Goal: Task Accomplishment & Management: Use online tool/utility

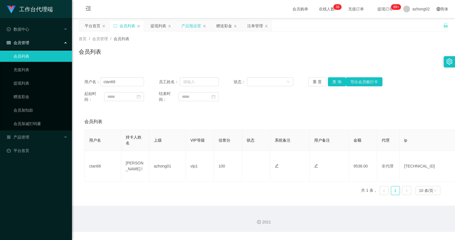
click at [190, 23] on div "产品预设置" at bounding box center [191, 26] width 20 height 11
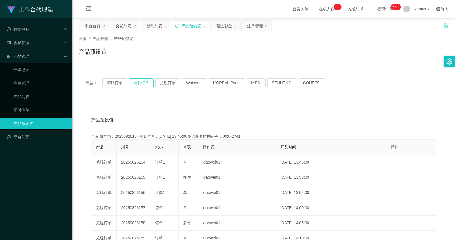
click at [145, 81] on button "福利订单" at bounding box center [141, 82] width 25 height 9
click at [161, 82] on button "兑现订单" at bounding box center [167, 82] width 25 height 9
click at [119, 26] on div "会员列表" at bounding box center [124, 26] width 16 height 11
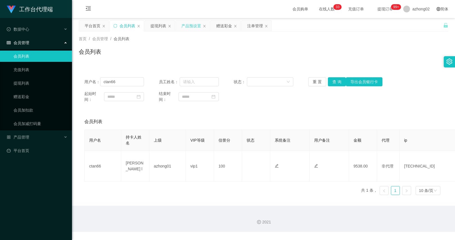
click at [196, 25] on div "产品预设置" at bounding box center [191, 26] width 20 height 11
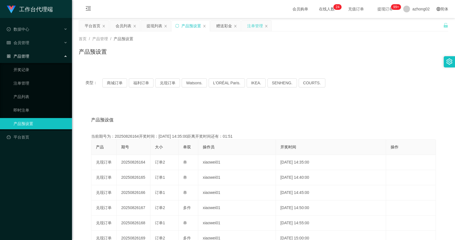
click at [250, 25] on div "注单管理" at bounding box center [255, 26] width 16 height 11
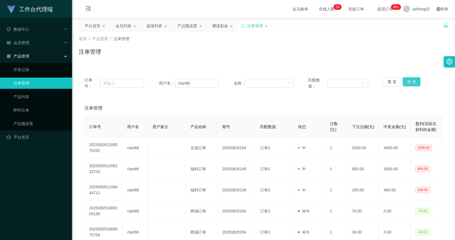
click at [411, 84] on button "查 询" at bounding box center [412, 81] width 18 height 9
click at [413, 82] on button "查 询" at bounding box center [412, 81] width 18 height 9
click at [413, 82] on div "重 置 查 询" at bounding box center [413, 83] width 60 height 12
click at [413, 82] on button "查 询" at bounding box center [412, 81] width 18 height 9
click at [413, 82] on div "重 置 查 询" at bounding box center [413, 83] width 60 height 12
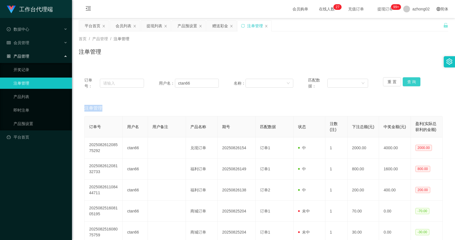
click at [413, 82] on button "查 询" at bounding box center [412, 81] width 18 height 9
click at [413, 82] on div "重 置 查 询" at bounding box center [413, 83] width 60 height 12
click at [413, 82] on button "查 询" at bounding box center [412, 81] width 18 height 9
click at [413, 82] on div "重 置 查 询" at bounding box center [413, 83] width 60 height 12
click at [413, 82] on button "查 询" at bounding box center [412, 81] width 18 height 9
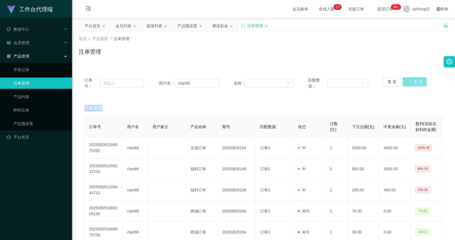
click at [413, 82] on div "重 置 查 询" at bounding box center [413, 83] width 60 height 12
click at [413, 82] on button "查 询" at bounding box center [415, 81] width 24 height 9
click at [413, 82] on div "重 置 查 询" at bounding box center [413, 83] width 60 height 12
click at [250, 56] on div "注单管理" at bounding box center [263, 54] width 369 height 13
click at [413, 82] on button "查 询" at bounding box center [412, 81] width 18 height 9
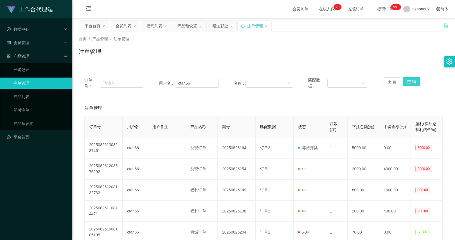
click at [413, 82] on button "查 询" at bounding box center [412, 81] width 18 height 9
click at [191, 29] on div "产品预设置" at bounding box center [187, 26] width 20 height 11
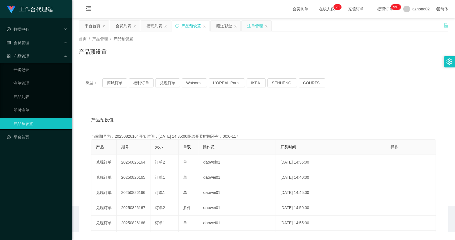
click at [253, 24] on div "注单管理" at bounding box center [255, 26] width 16 height 11
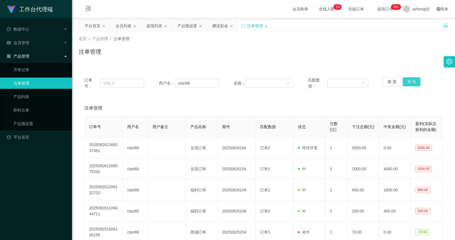
click at [412, 83] on button "查 询" at bounding box center [412, 81] width 18 height 9
click at [191, 83] on input "ctan66" at bounding box center [197, 83] width 44 height 9
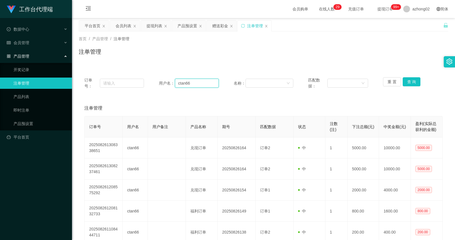
click at [191, 83] on input "ctan66" at bounding box center [197, 83] width 44 height 9
click at [217, 86] on input "ctan66" at bounding box center [197, 83] width 44 height 9
click at [188, 83] on input "ctan66" at bounding box center [197, 83] width 44 height 9
click at [199, 63] on div "首页 / 产品管理 / 注单管理 / 注单管理" at bounding box center [263, 47] width 383 height 33
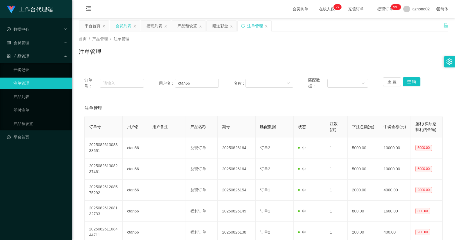
click at [119, 24] on div "会员列表" at bounding box center [124, 26] width 16 height 11
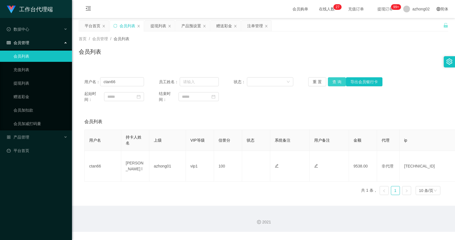
click at [338, 86] on button "查 询" at bounding box center [337, 81] width 18 height 9
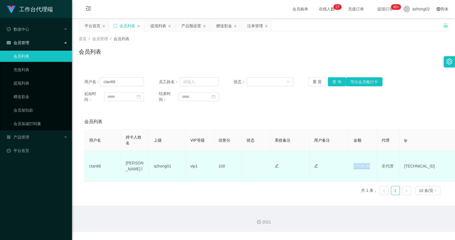
drag, startPoint x: 351, startPoint y: 165, endPoint x: 369, endPoint y: 168, distance: 18.4
click at [369, 168] on td "27538.00" at bounding box center [363, 166] width 28 height 31
